Goal: Task Accomplishment & Management: Manage account settings

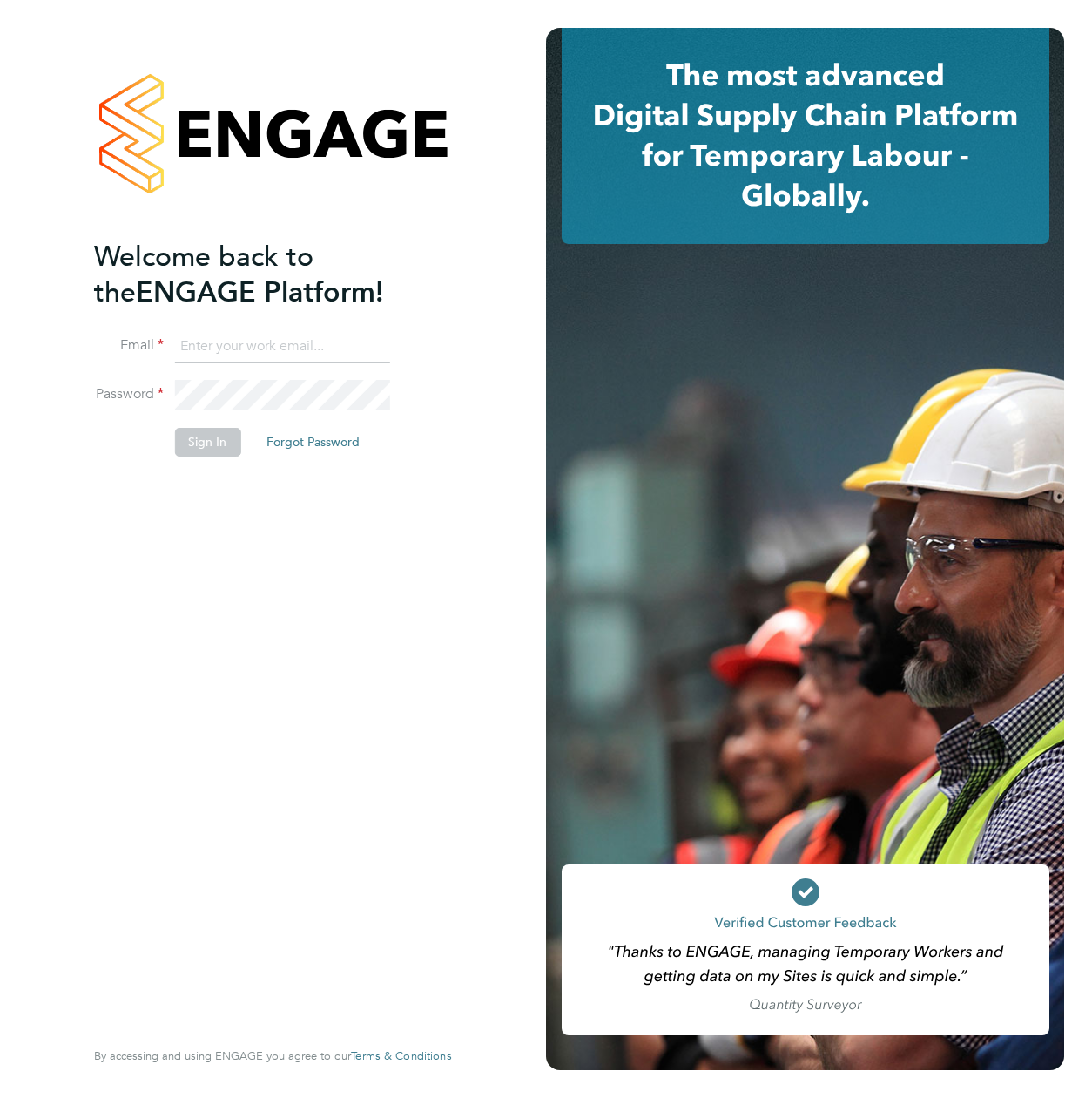
type input "[PERSON_NAME][EMAIL_ADDRESS][PERSON_NAME][DOMAIN_NAME]"
click at [207, 447] on button "Sign In" at bounding box center [206, 442] width 66 height 28
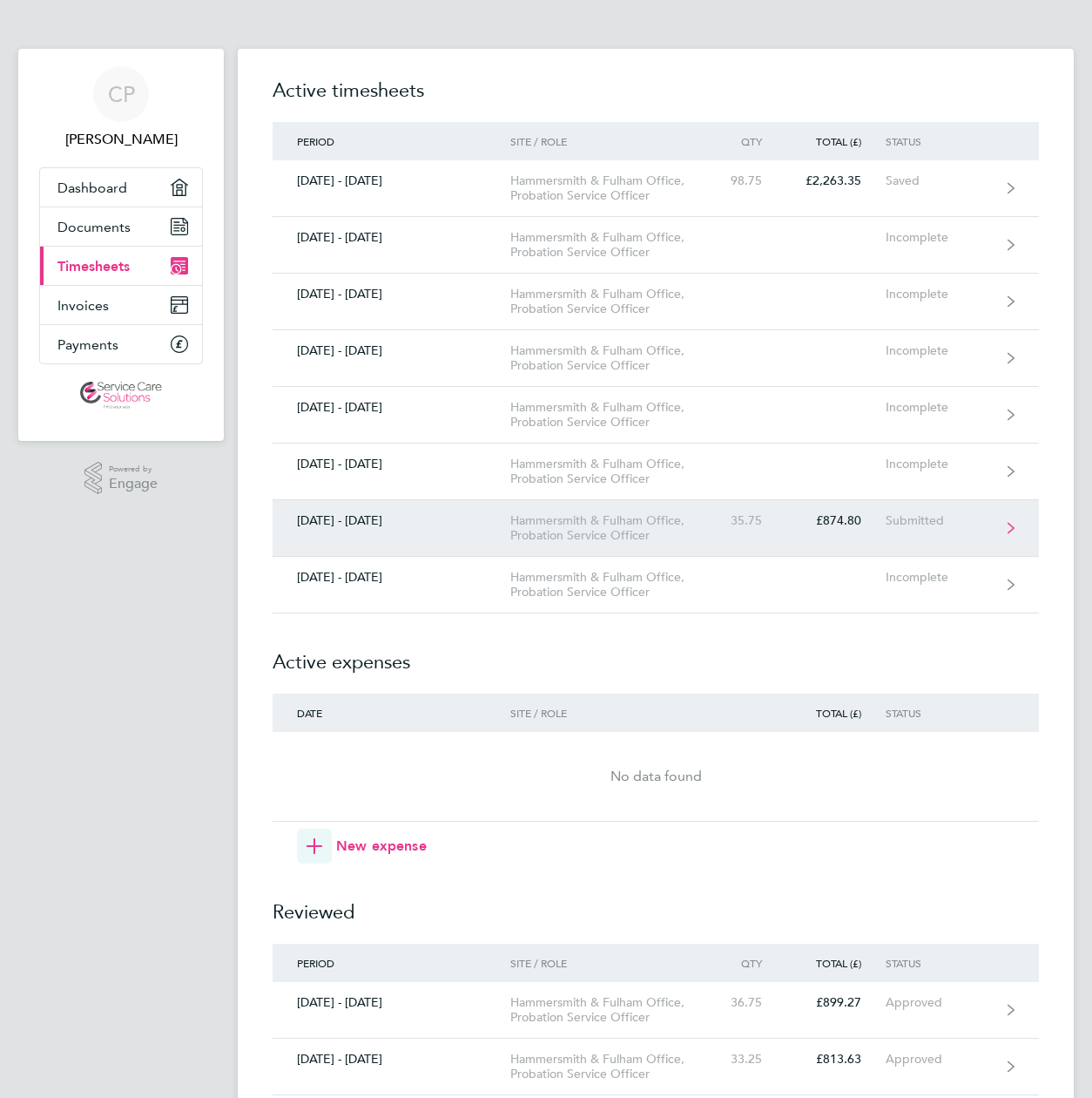
click at [1011, 528] on icon at bounding box center [1011, 527] width 7 height 12
